Goal: Task Accomplishment & Management: Manage account settings

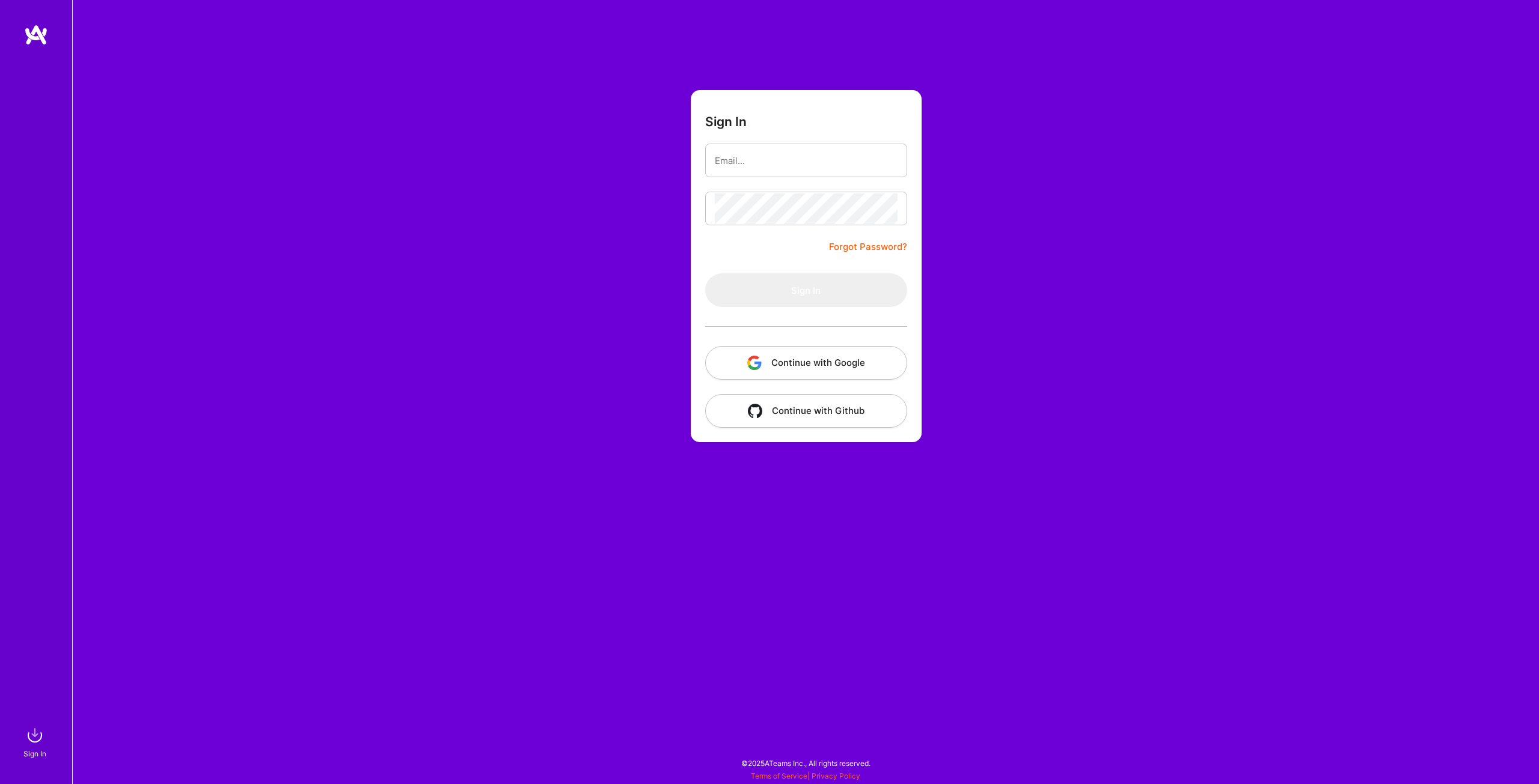
click at [813, 362] on button "Continue with Google" at bounding box center [806, 363] width 202 height 34
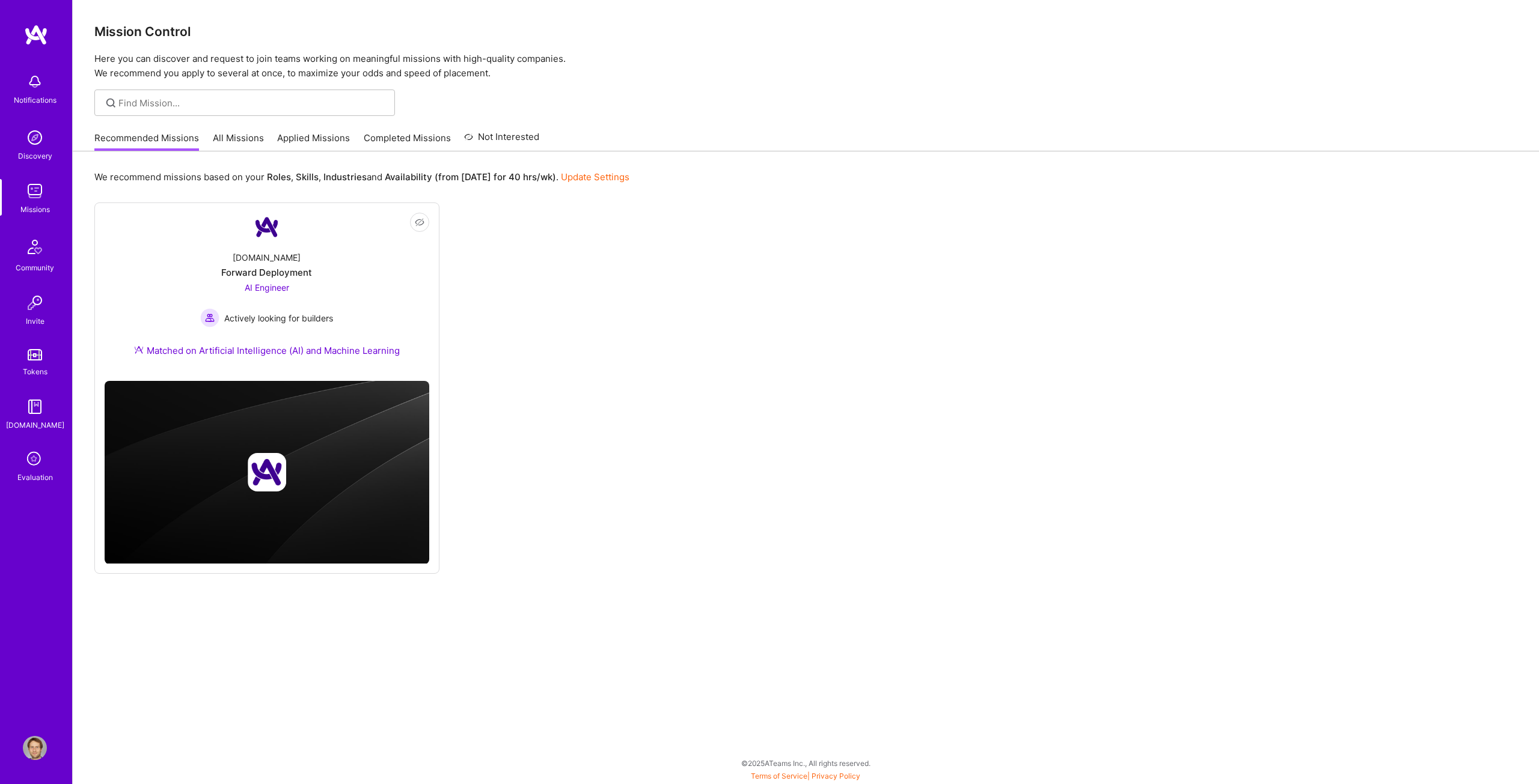
click at [308, 136] on link "Applied Missions" at bounding box center [313, 141] width 72 height 20
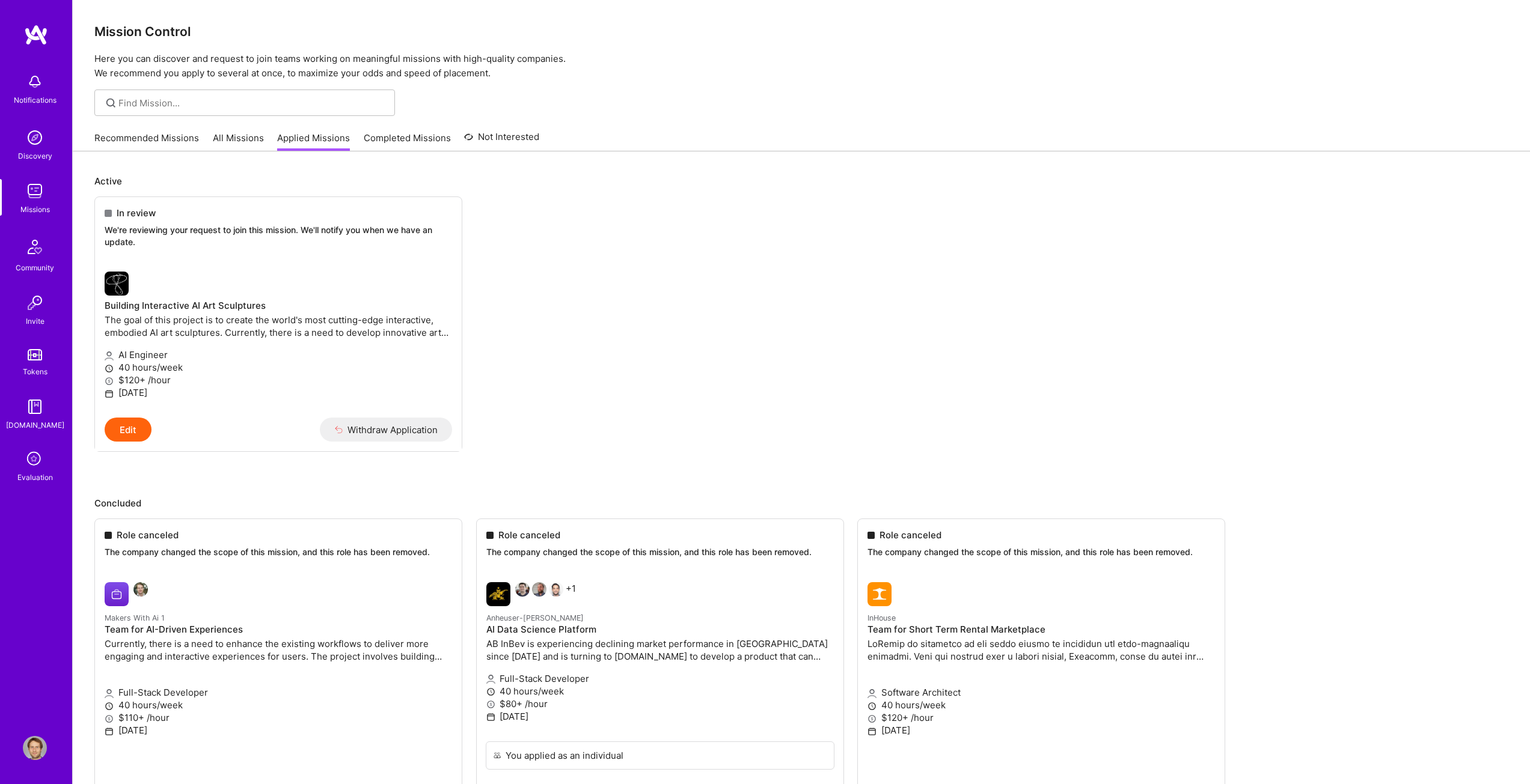
click at [1034, 142] on div "Recommended Missions All Missions Applied Missions Completed Missions Not Inter…" at bounding box center [801, 138] width 1414 height 26
click at [29, 85] on img at bounding box center [35, 81] width 24 height 24
click at [36, 148] on img at bounding box center [35, 137] width 24 height 24
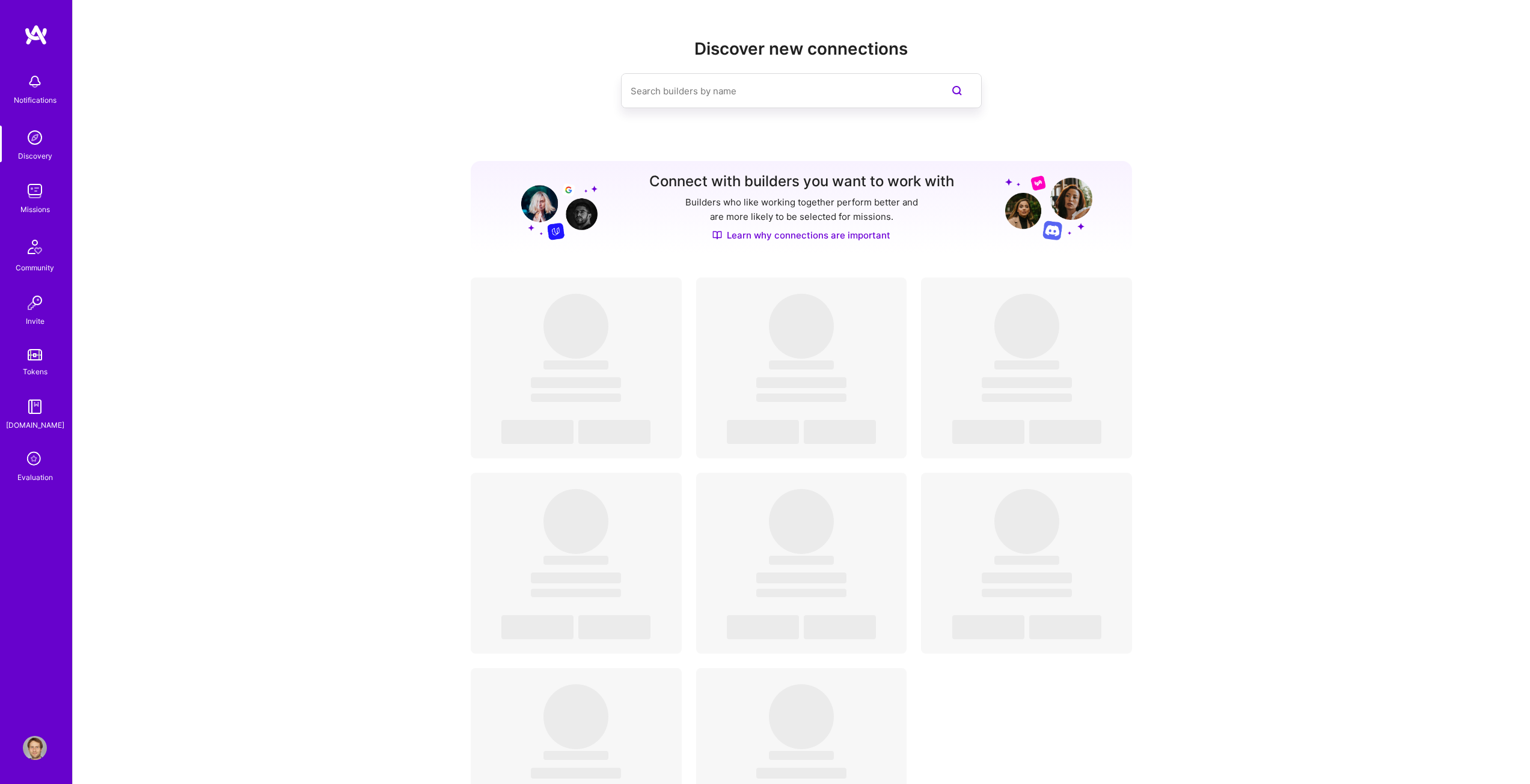
click at [35, 193] on img at bounding box center [35, 191] width 24 height 24
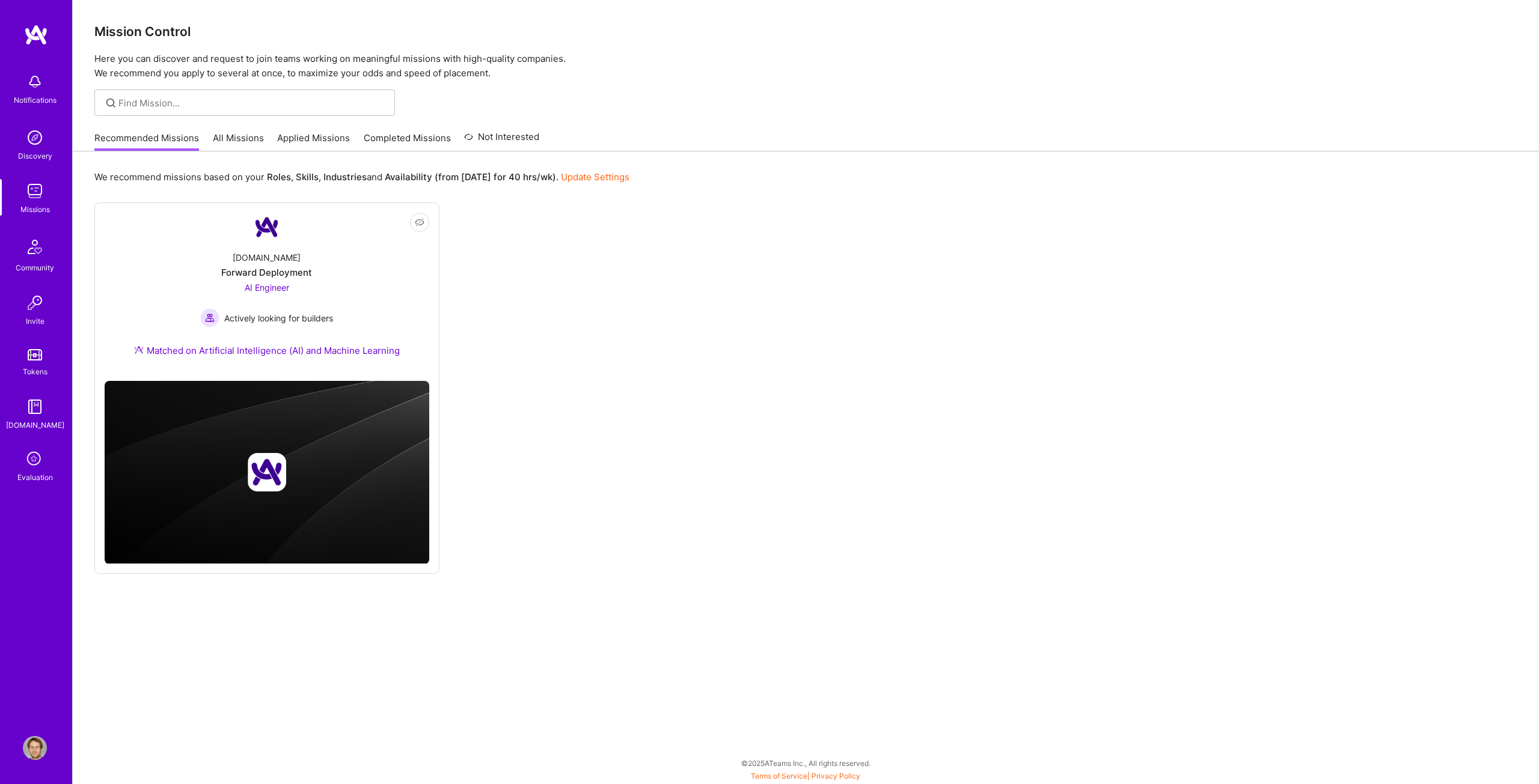
click at [240, 139] on link "All Missions" at bounding box center [238, 141] width 51 height 20
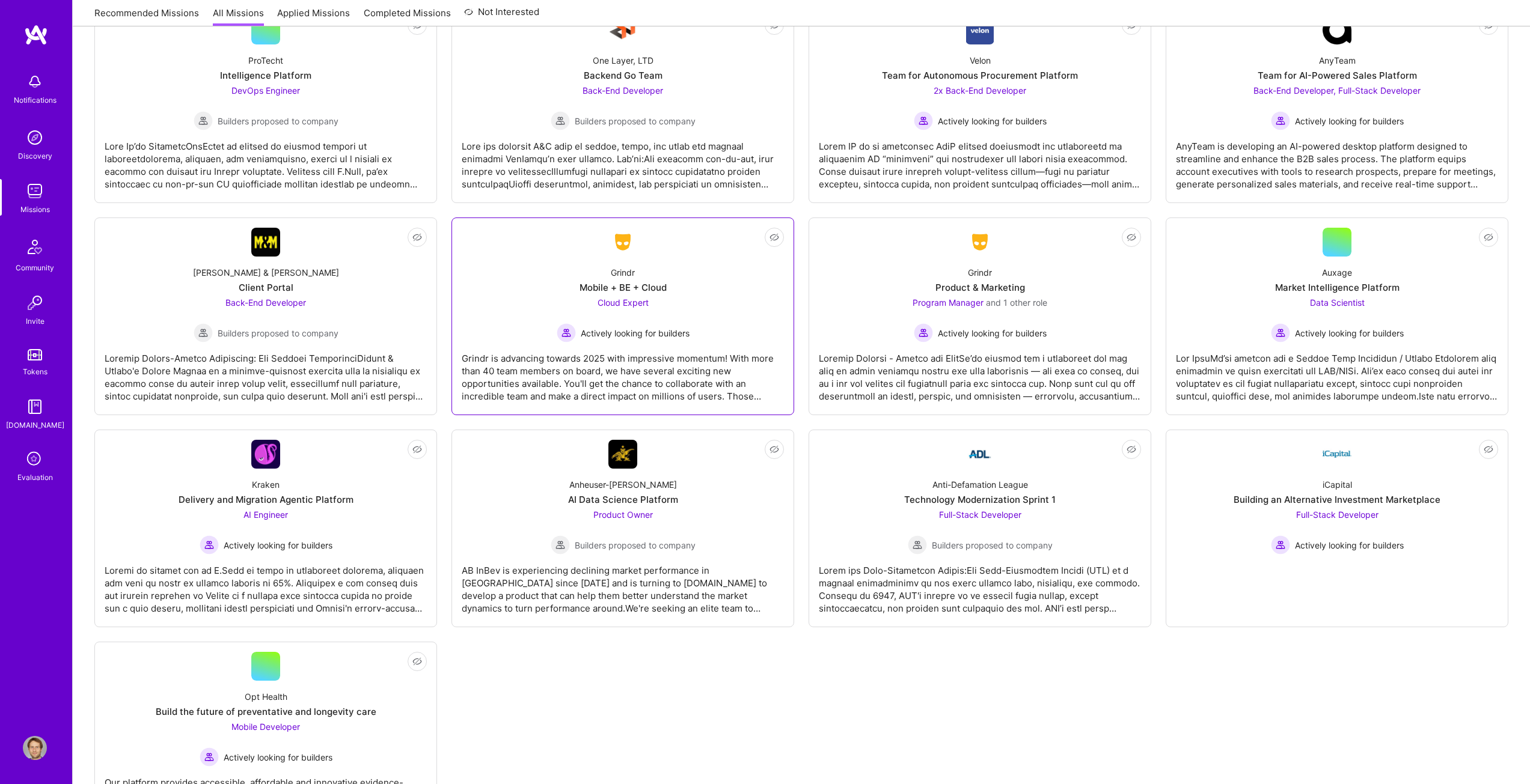
scroll to position [2043, 0]
